Goal: Browse casually

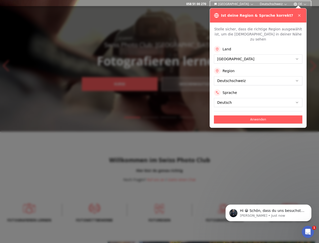
click at [160, 121] on div at bounding box center [159, 124] width 319 height 237
click at [300, 15] on icon at bounding box center [300, 15] width 2 height 2
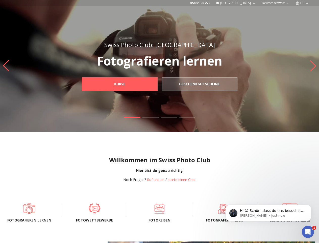
click at [258, 54] on img "1 / 4" at bounding box center [159, 65] width 319 height 131
click at [258, 76] on img "1 / 4" at bounding box center [159, 65] width 319 height 131
click at [258, 97] on img "1 / 4" at bounding box center [159, 65] width 319 height 131
click at [258, 114] on img "1 / 4" at bounding box center [159, 65] width 319 height 131
click at [269, 213] on span "Hi 😀 Schön, dass du uns besuchst. Stell' uns gerne jederzeit Fragen oder hinter…" at bounding box center [272, 215] width 64 height 14
